Goal: Information Seeking & Learning: Compare options

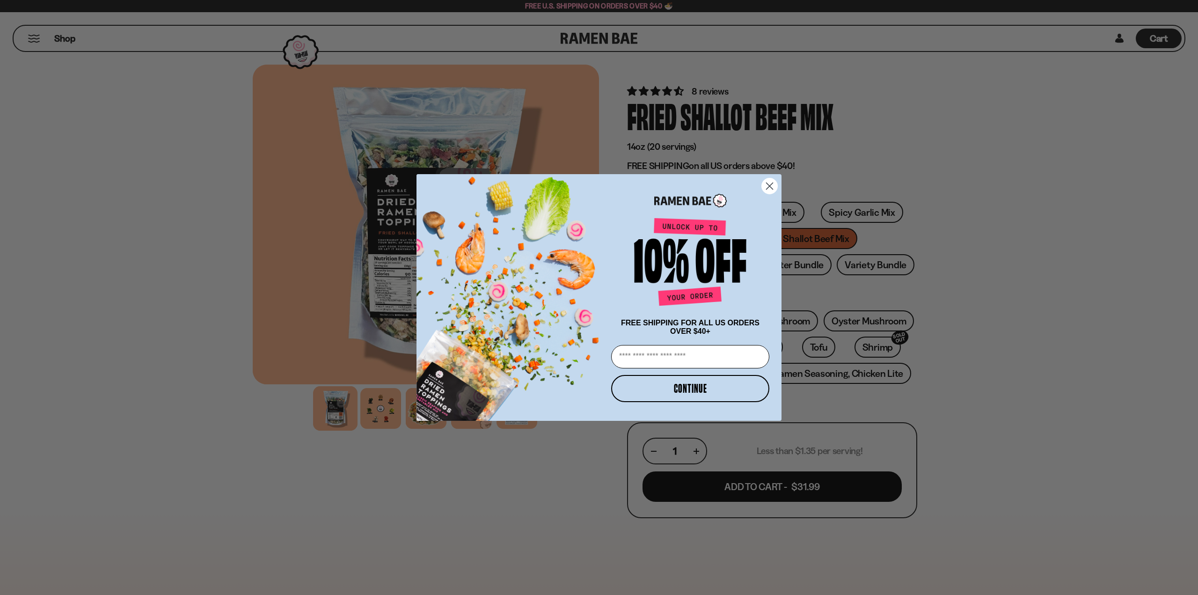
click at [770, 184] on icon "Close dialog" at bounding box center [770, 186] width 7 height 7
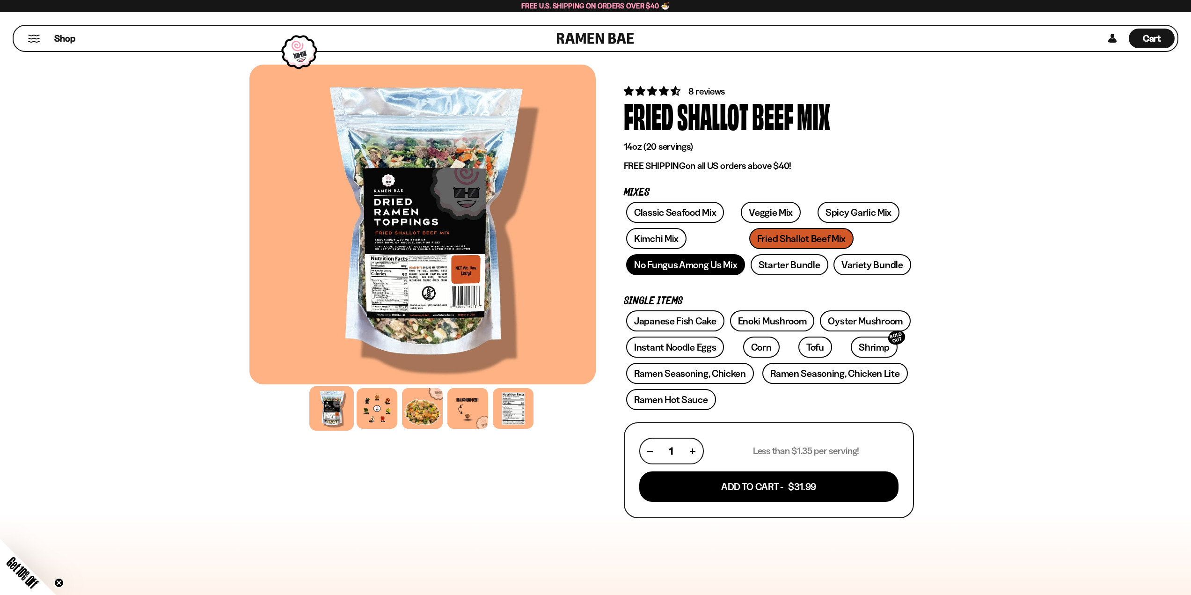
click at [686, 266] on link "No Fungus Among Us Mix" at bounding box center [685, 264] width 119 height 21
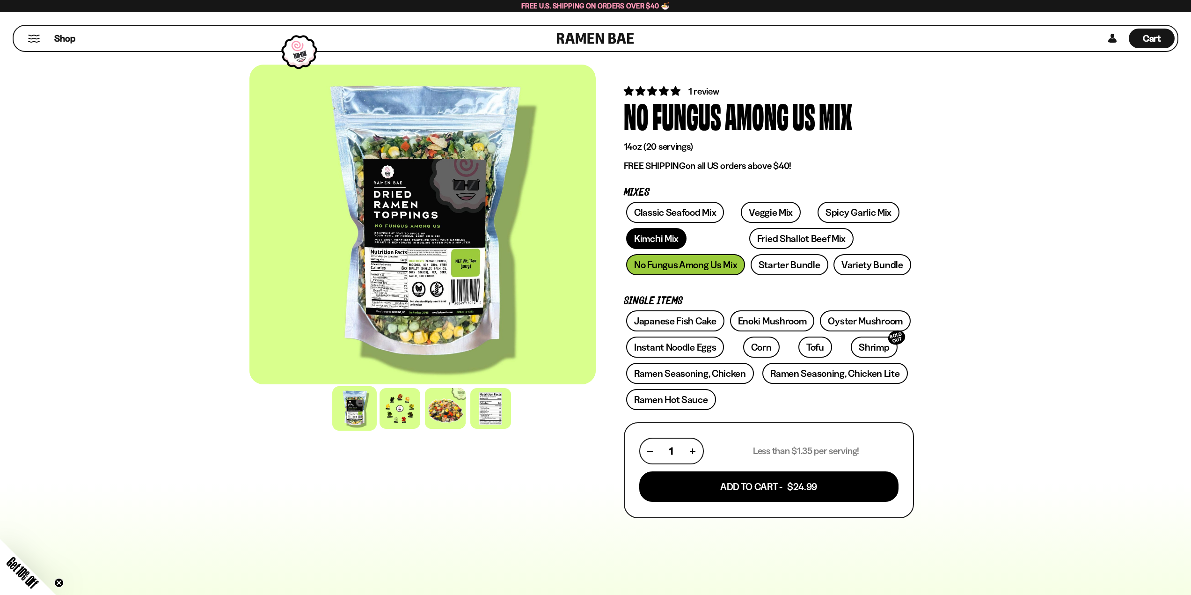
click at [669, 234] on link "Kimchi Mix" at bounding box center [656, 238] width 60 height 21
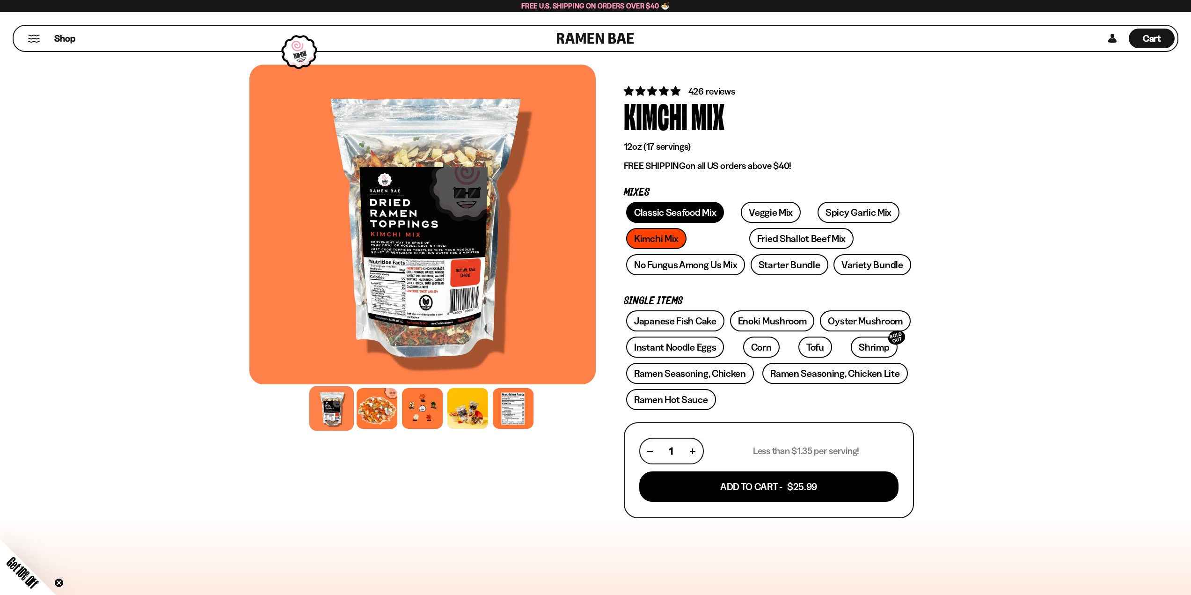
click at [683, 204] on link "Classic Seafood Mix" at bounding box center [675, 212] width 98 height 21
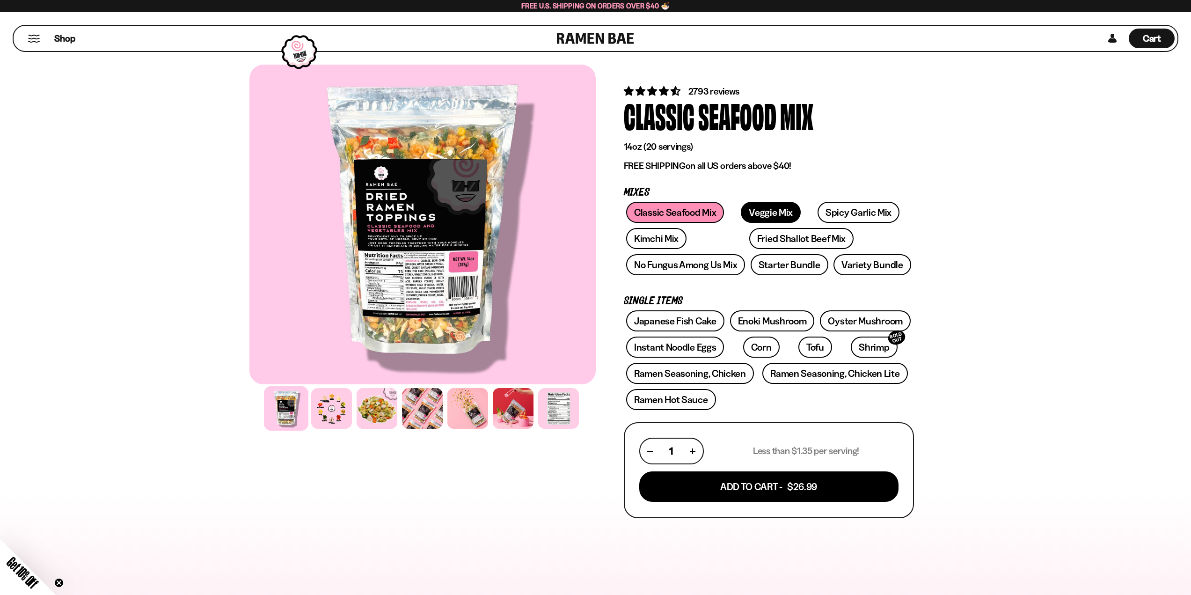
click at [759, 211] on link "Veggie Mix" at bounding box center [771, 212] width 60 height 21
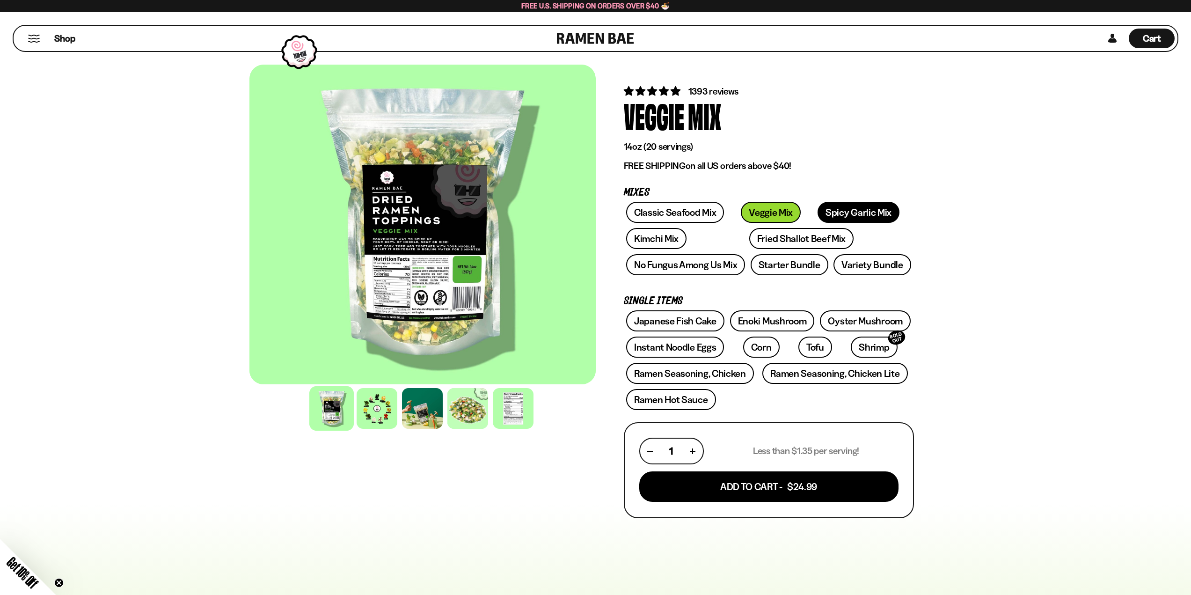
click at [820, 212] on link "Spicy Garlic Mix" at bounding box center [859, 212] width 82 height 21
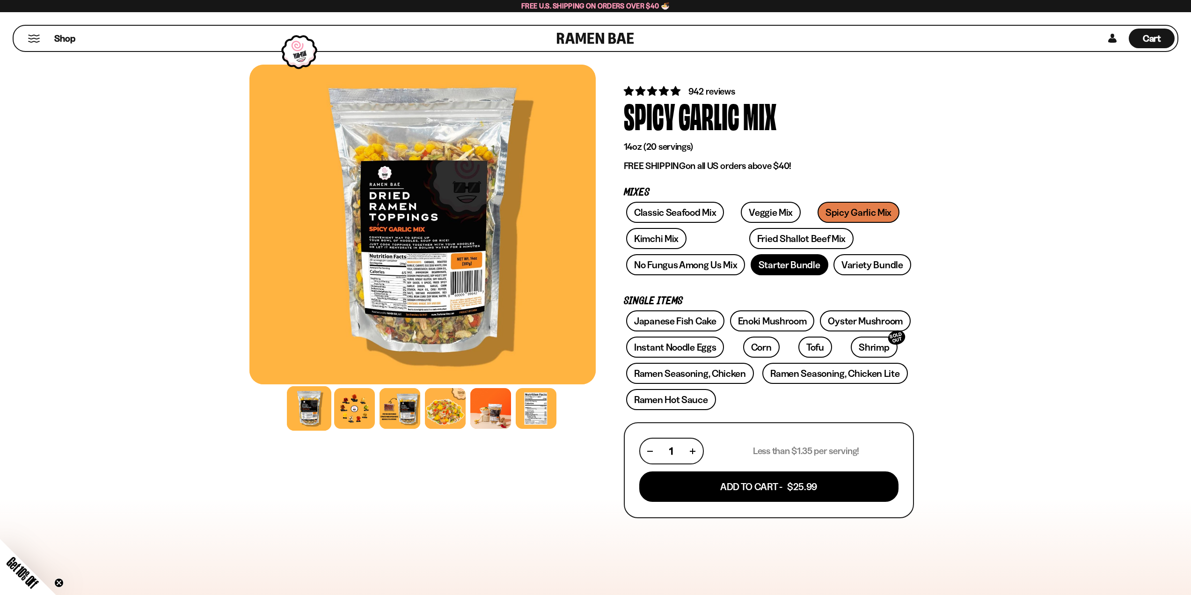
click at [762, 266] on link "Starter Bundle" at bounding box center [790, 264] width 78 height 21
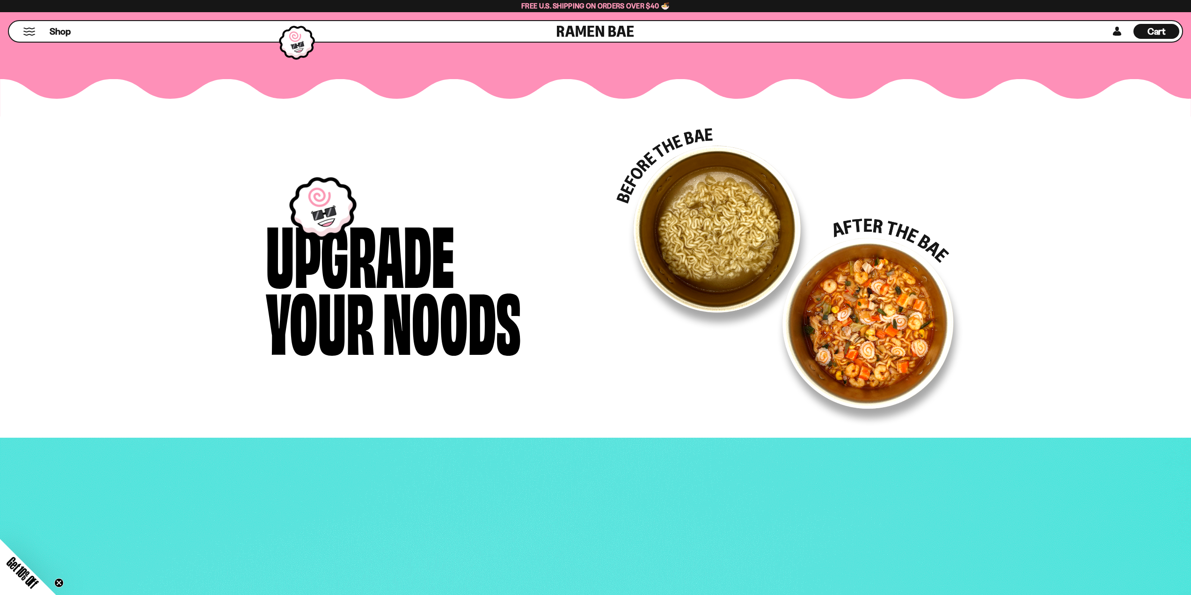
scroll to position [1404, 0]
